Goal: Use online tool/utility: Utilize a website feature to perform a specific function

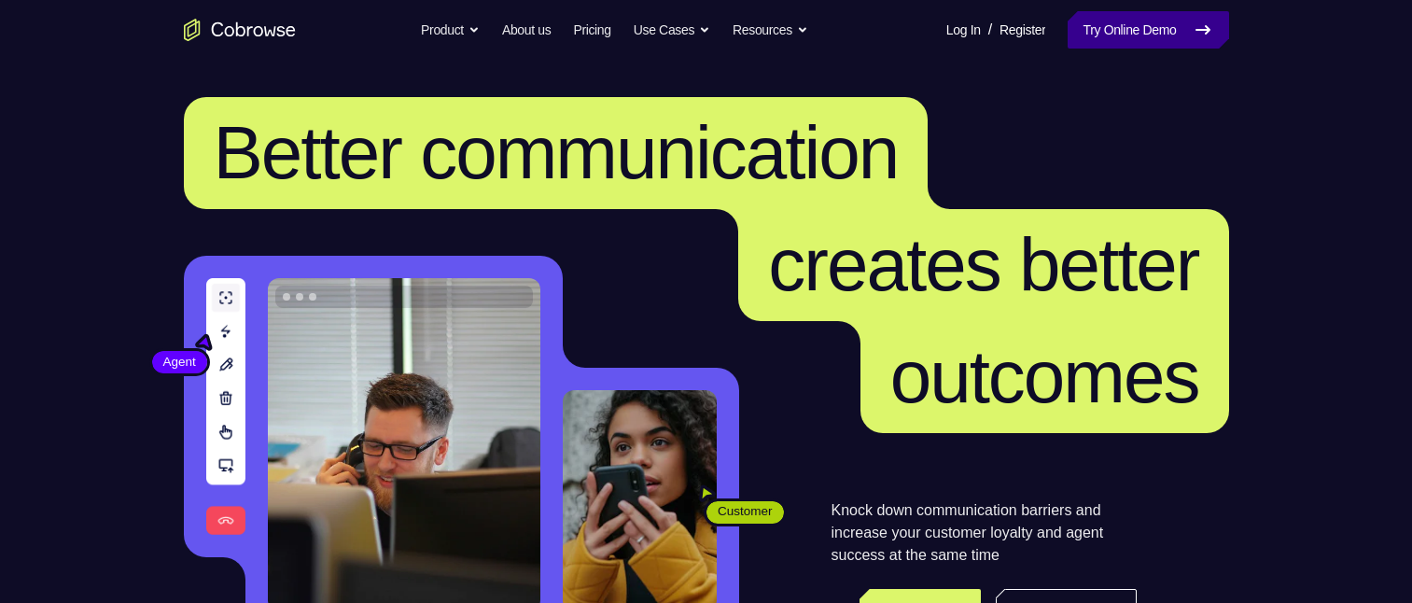
click at [1142, 23] on link "Try Online Demo" at bounding box center [1148, 29] width 161 height 37
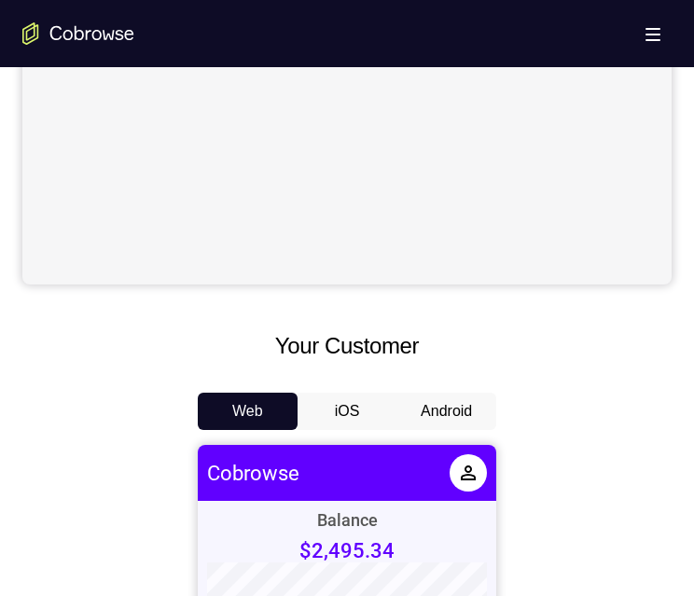
scroll to position [747, 0]
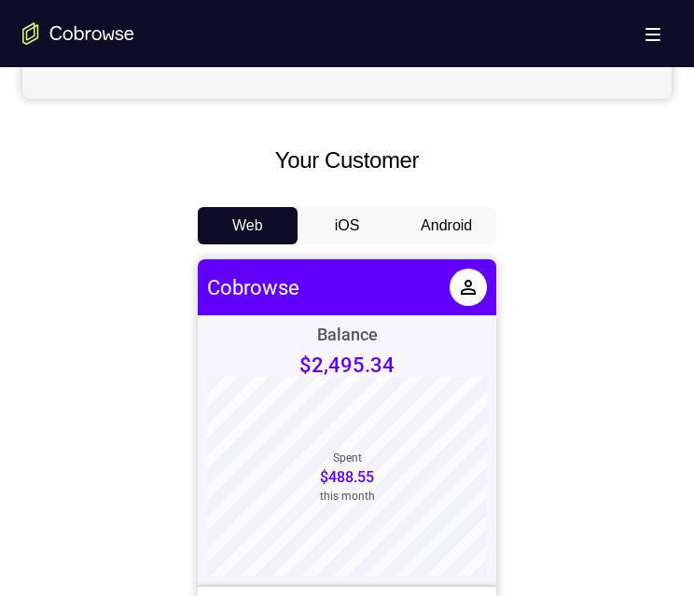
click at [466, 217] on button "Android" at bounding box center [447, 225] width 100 height 37
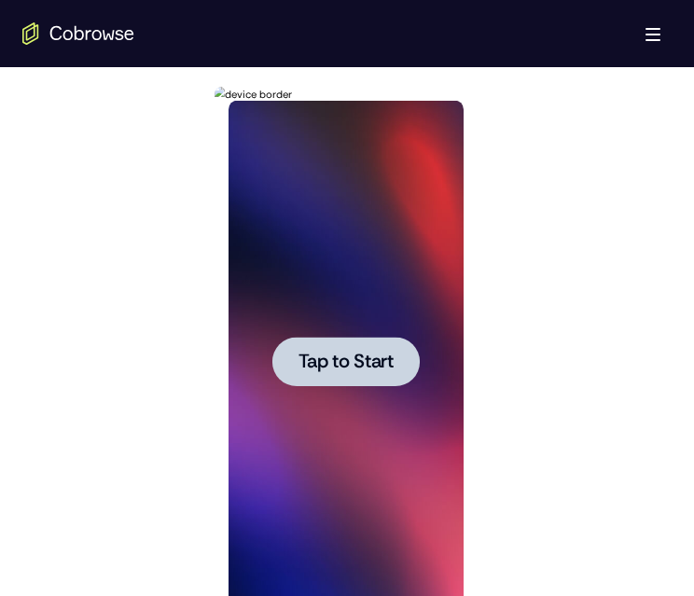
scroll to position [0, 0]
click at [364, 346] on div at bounding box center [345, 361] width 147 height 49
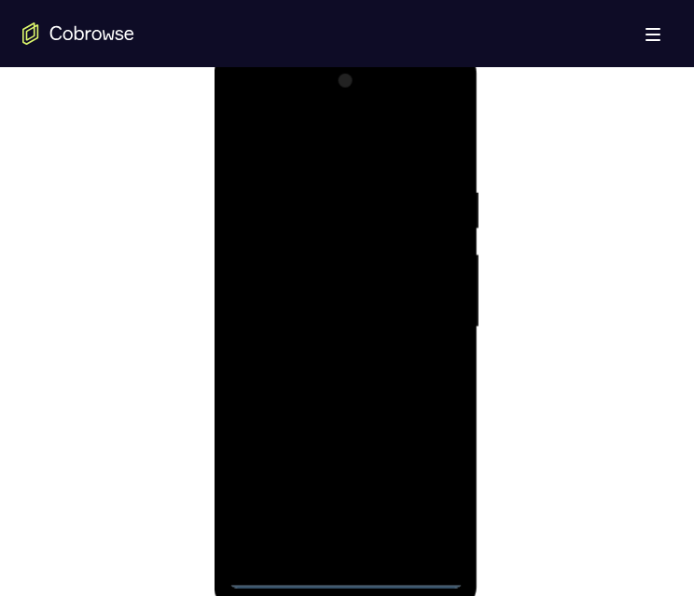
scroll to position [1027, 0]
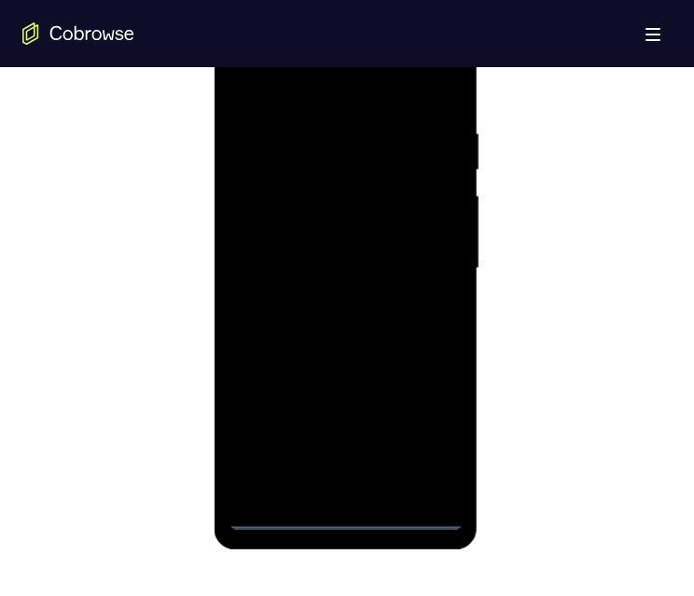
click at [350, 511] on div at bounding box center [345, 268] width 235 height 523
click at [343, 514] on div at bounding box center [345, 268] width 235 height 523
click at [427, 429] on div at bounding box center [345, 268] width 235 height 523
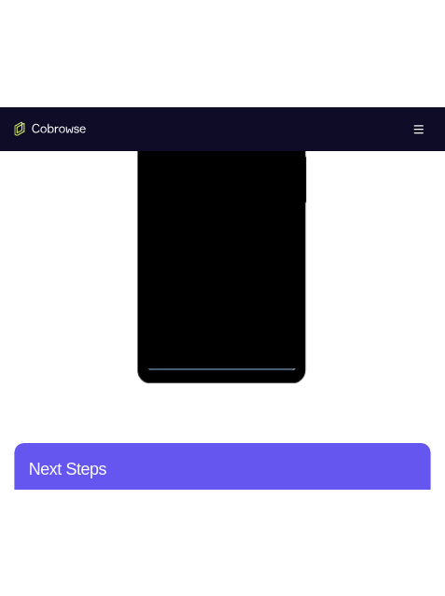
scroll to position [963, 0]
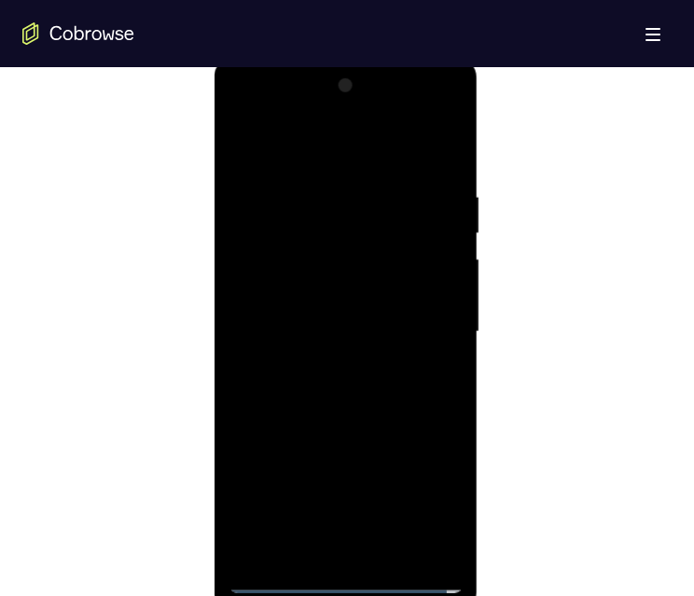
click at [346, 143] on div at bounding box center [345, 332] width 235 height 523
drag, startPoint x: 413, startPoint y: 314, endPoint x: 423, endPoint y: 312, distance: 9.5
click at [419, 314] on div at bounding box center [345, 332] width 235 height 523
click at [343, 541] on div at bounding box center [345, 332] width 235 height 523
click at [325, 315] on div at bounding box center [345, 332] width 235 height 523
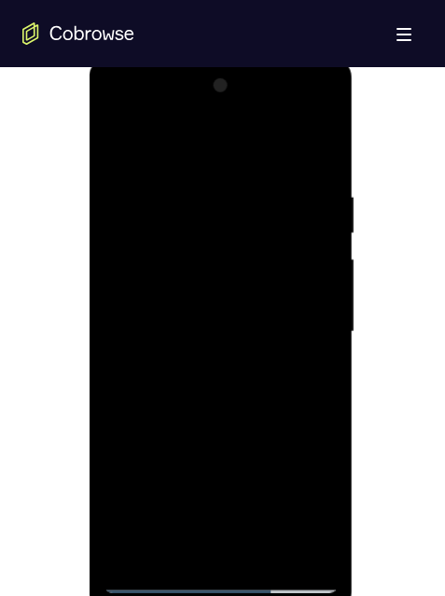
click at [169, 286] on div at bounding box center [221, 332] width 235 height 523
click at [309, 291] on div at bounding box center [221, 332] width 235 height 523
click at [314, 285] on div at bounding box center [221, 332] width 235 height 523
drag, startPoint x: 203, startPoint y: 322, endPoint x: 210, endPoint y: 372, distance: 50.9
click at [202, 322] on div at bounding box center [221, 332] width 235 height 523
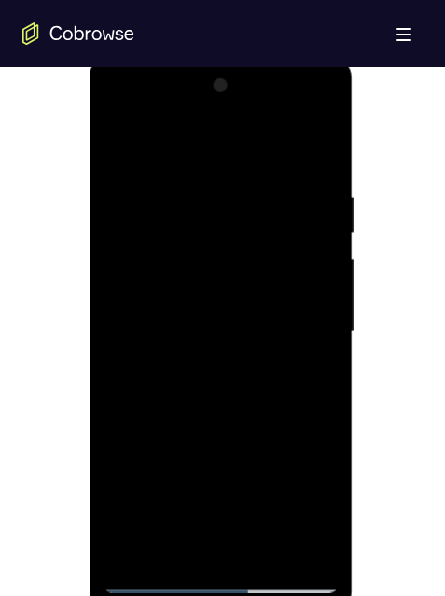
click at [243, 440] on div at bounding box center [221, 332] width 235 height 523
drag, startPoint x: 240, startPoint y: 144, endPoint x: 548, endPoint y: 204, distance: 313.9
click at [356, 147] on html "Online web based iOS Simulators and Android Emulators. Run iPhone, iPad, Mobile…" at bounding box center [223, 337] width 266 height 560
click at [119, 137] on div at bounding box center [221, 332] width 235 height 523
click at [116, 137] on div at bounding box center [221, 332] width 235 height 523
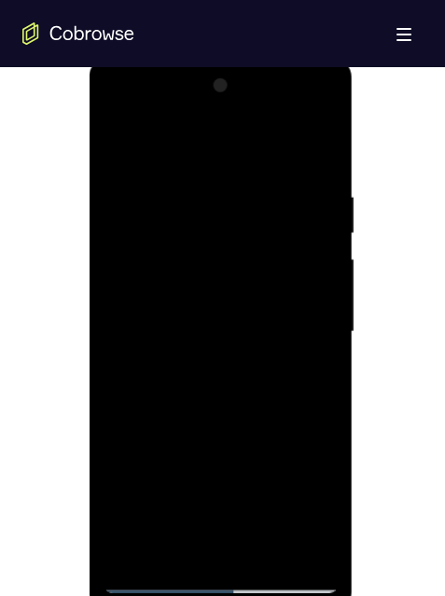
click at [120, 111] on div at bounding box center [221, 332] width 235 height 523
click at [304, 315] on div at bounding box center [221, 332] width 235 height 523
click at [213, 515] on div at bounding box center [221, 332] width 235 height 523
click at [213, 512] on div at bounding box center [221, 332] width 235 height 523
click at [213, 513] on div at bounding box center [221, 332] width 235 height 523
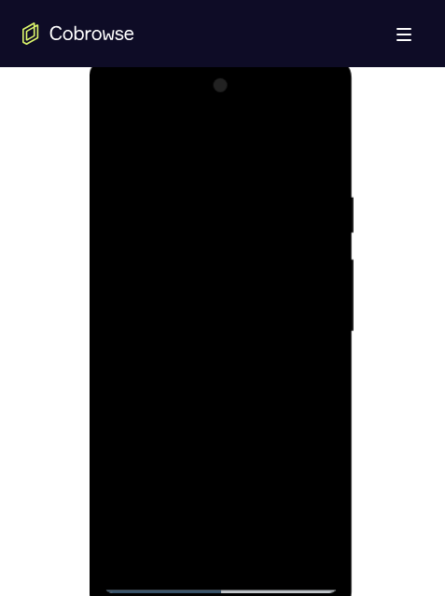
click at [213, 513] on div at bounding box center [221, 332] width 235 height 523
click at [209, 547] on div at bounding box center [221, 332] width 235 height 523
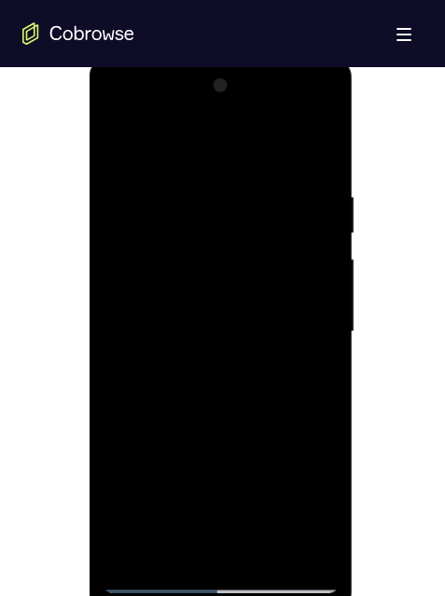
click at [249, 302] on div at bounding box center [221, 332] width 235 height 523
click at [207, 280] on div at bounding box center [221, 332] width 235 height 523
click at [205, 325] on div at bounding box center [221, 332] width 235 height 523
click at [314, 357] on div at bounding box center [221, 332] width 235 height 523
click at [250, 321] on div at bounding box center [221, 332] width 235 height 523
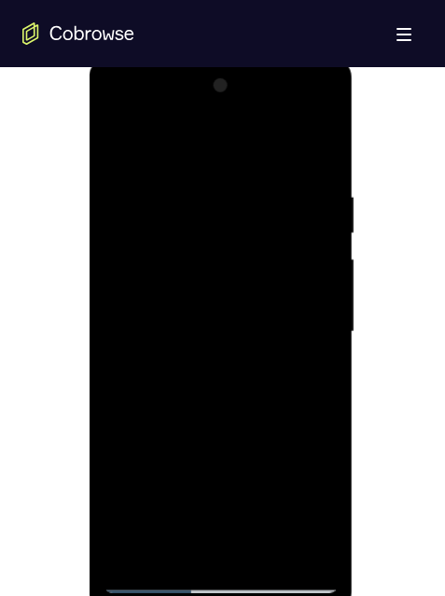
scroll to position [1056, 0]
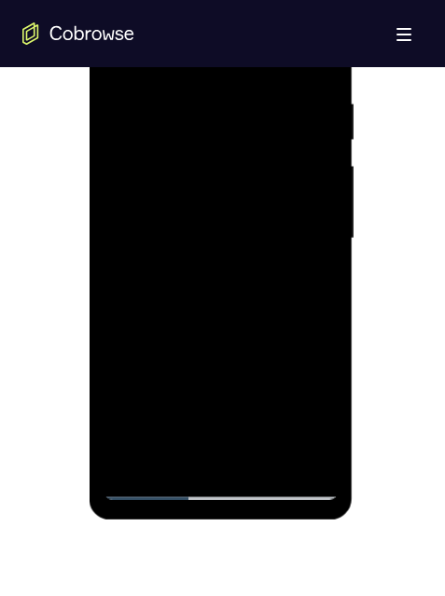
click at [154, 481] on div at bounding box center [221, 239] width 235 height 523
click at [224, 308] on div at bounding box center [221, 239] width 235 height 523
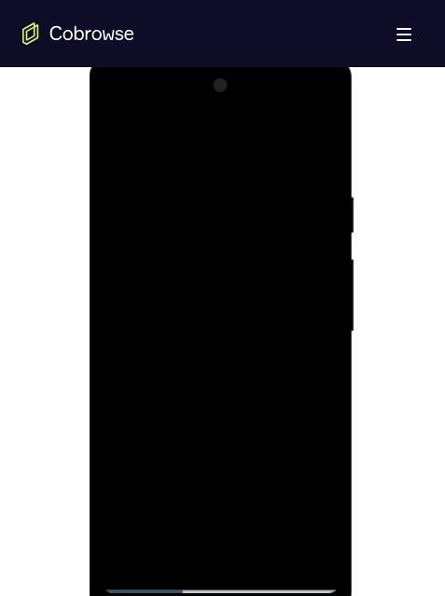
click at [194, 545] on div at bounding box center [221, 332] width 235 height 523
click at [146, 477] on div at bounding box center [221, 332] width 235 height 523
click at [250, 512] on div at bounding box center [221, 332] width 235 height 523
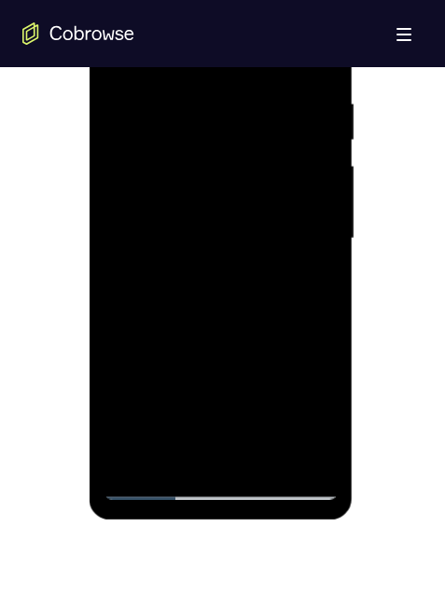
click at [147, 479] on div at bounding box center [221, 239] width 235 height 523
click at [154, 481] on div at bounding box center [221, 239] width 235 height 523
click at [198, 306] on div at bounding box center [221, 239] width 235 height 523
click at [207, 276] on div at bounding box center [221, 239] width 235 height 523
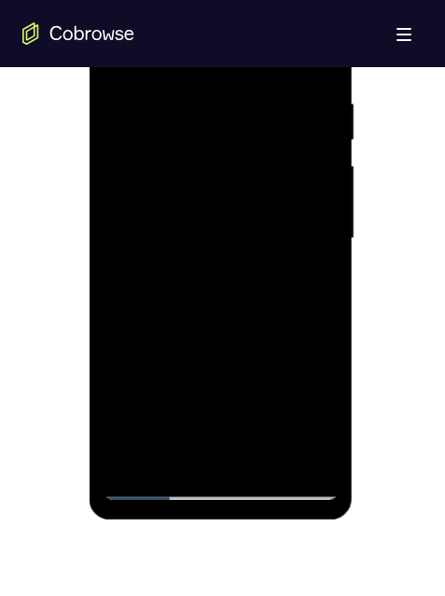
click at [203, 291] on div at bounding box center [221, 239] width 235 height 523
click at [208, 312] on div at bounding box center [221, 239] width 235 height 523
click at [222, 306] on div at bounding box center [221, 239] width 235 height 523
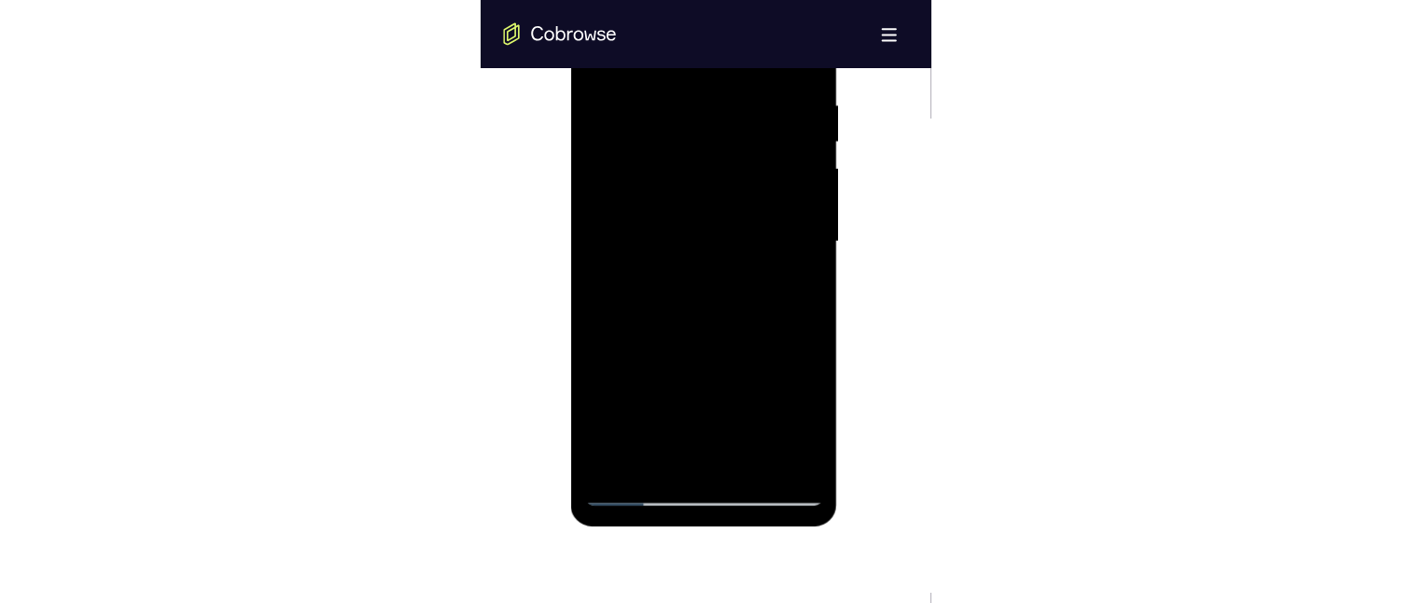
scroll to position [963, 0]
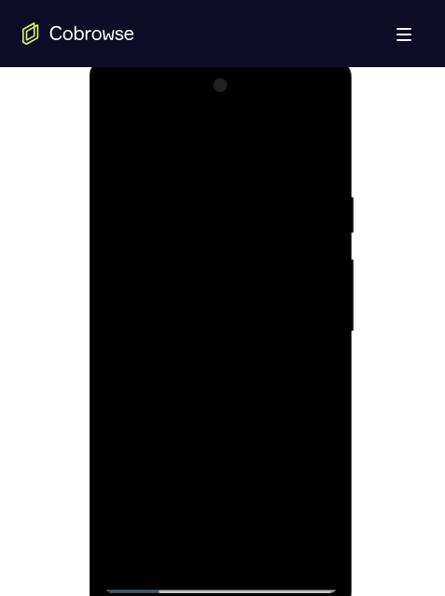
click at [323, 108] on div at bounding box center [221, 332] width 235 height 523
click at [325, 113] on div at bounding box center [221, 332] width 235 height 523
click at [240, 238] on div at bounding box center [221, 332] width 235 height 523
click at [327, 199] on div at bounding box center [221, 332] width 235 height 523
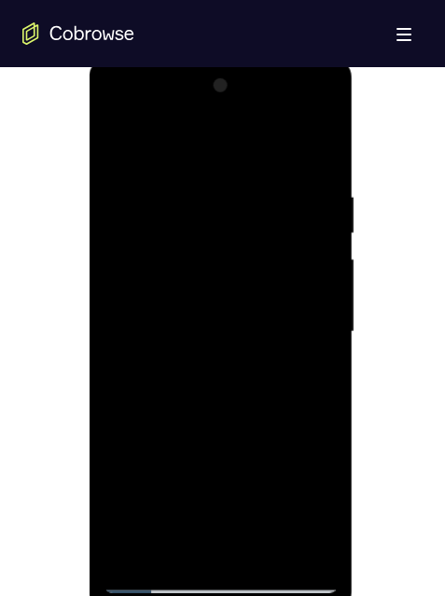
click at [319, 205] on div at bounding box center [221, 332] width 235 height 523
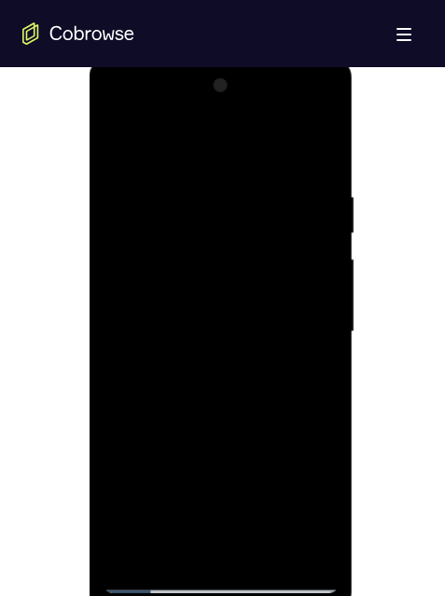
click at [319, 205] on div at bounding box center [221, 332] width 235 height 523
click at [317, 197] on div at bounding box center [221, 332] width 235 height 523
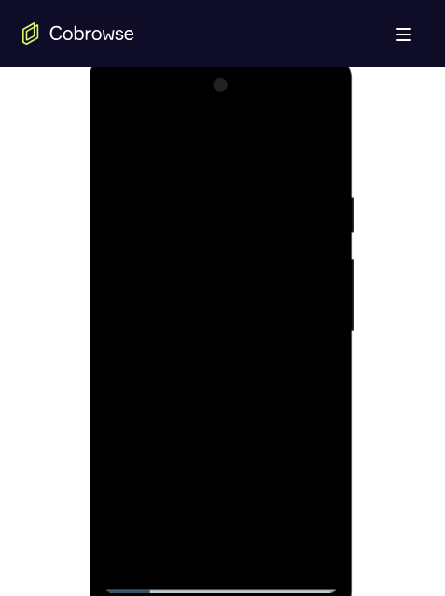
click at [312, 204] on div at bounding box center [221, 332] width 235 height 523
click at [311, 210] on div at bounding box center [221, 332] width 235 height 523
click at [323, 109] on div at bounding box center [221, 332] width 235 height 523
click at [113, 147] on div at bounding box center [221, 332] width 235 height 523
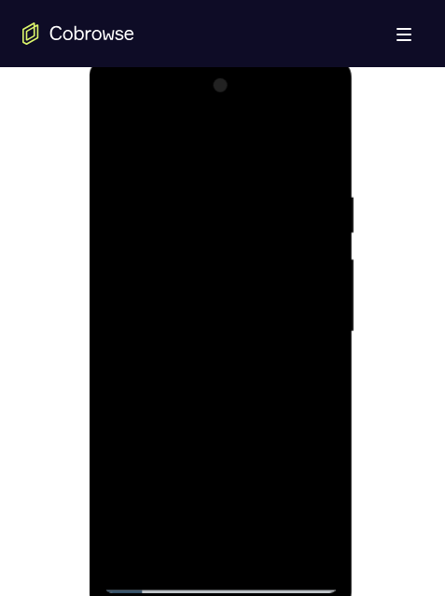
click at [114, 139] on div at bounding box center [221, 332] width 235 height 523
click at [313, 412] on div at bounding box center [221, 332] width 235 height 523
click at [234, 219] on div at bounding box center [221, 332] width 235 height 523
click at [201, 156] on div at bounding box center [221, 332] width 235 height 523
click at [186, 263] on div at bounding box center [221, 332] width 235 height 523
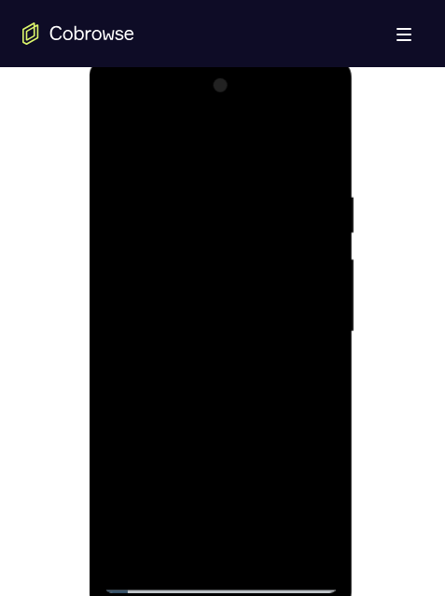
click at [199, 273] on div at bounding box center [221, 332] width 235 height 523
click at [187, 273] on div at bounding box center [221, 332] width 235 height 523
click at [245, 235] on div at bounding box center [221, 332] width 235 height 523
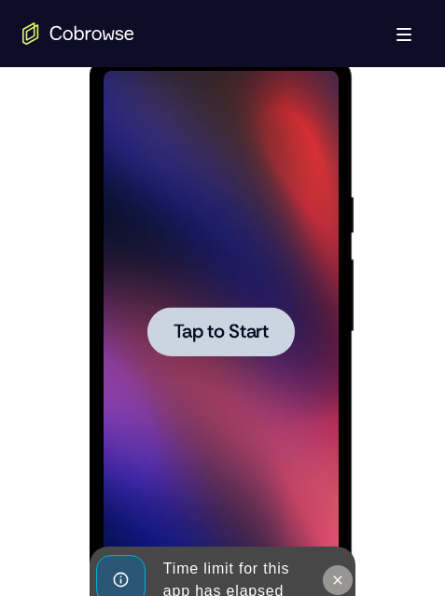
drag, startPoint x: 338, startPoint y: 579, endPoint x: 541, endPoint y: 89, distance: 530.5
click at [338, 579] on icon at bounding box center [337, 580] width 15 height 15
